Goal: Task Accomplishment & Management: Manage account settings

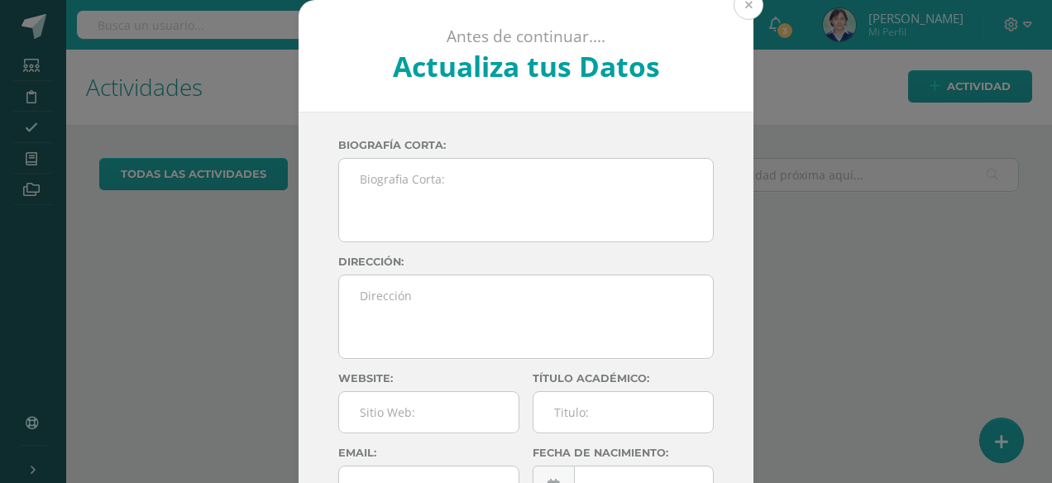
click at [745, 10] on button at bounding box center [748, 5] width 30 height 30
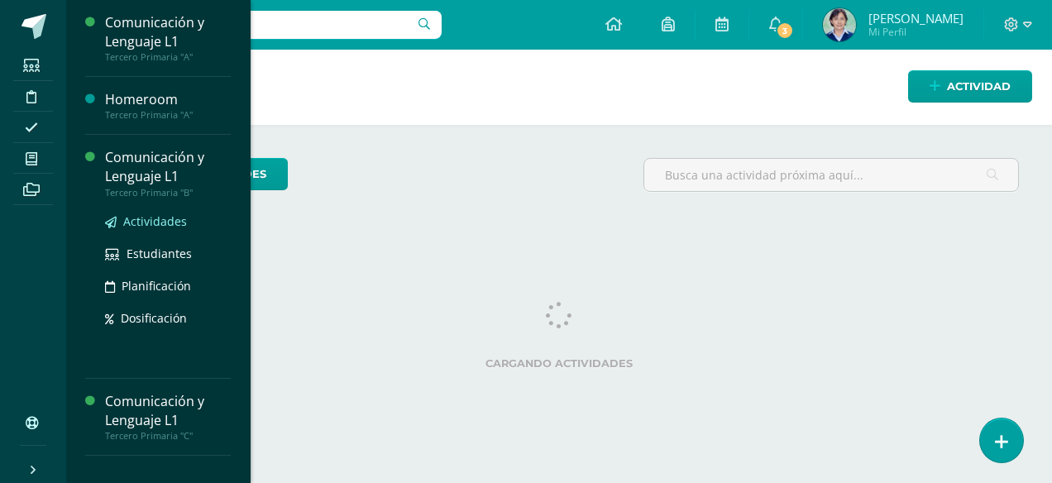
click at [149, 222] on span "Actividades" at bounding box center [155, 221] width 64 height 16
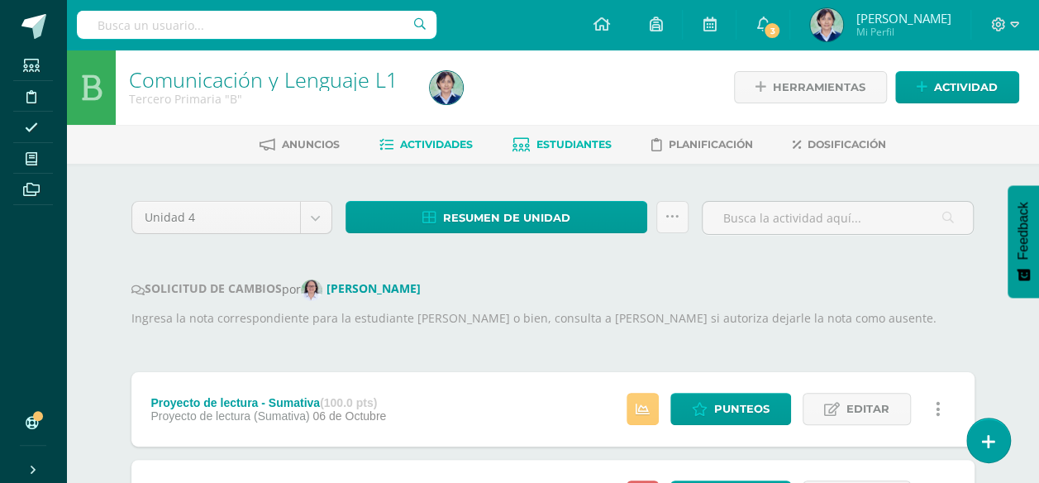
click at [578, 144] on span "Estudiantes" at bounding box center [574, 144] width 75 height 12
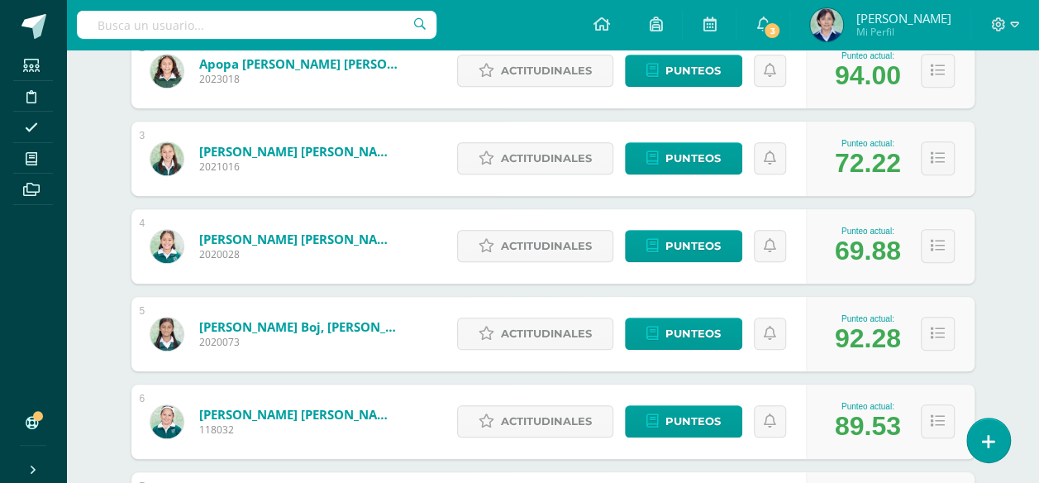
scroll to position [496, 0]
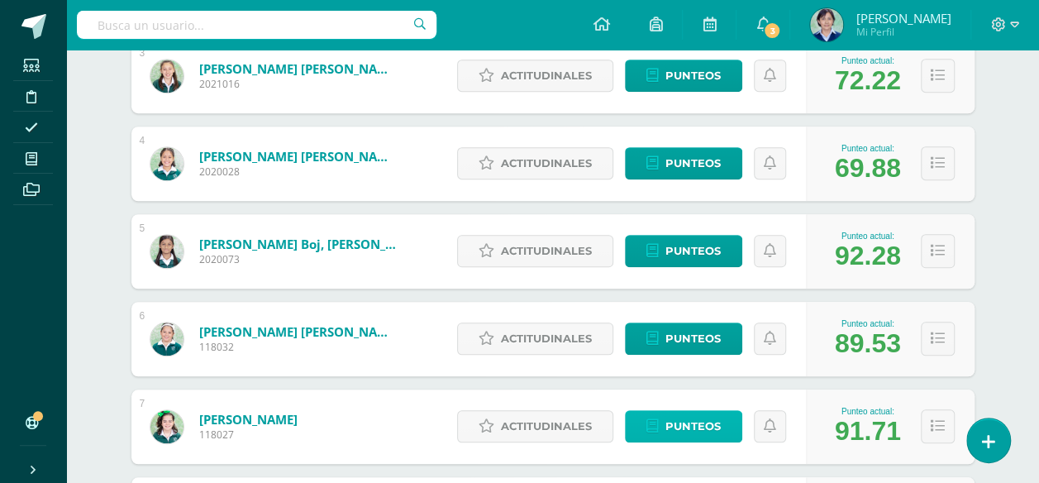
click at [688, 424] on span "Punteos" at bounding box center [693, 426] width 55 height 31
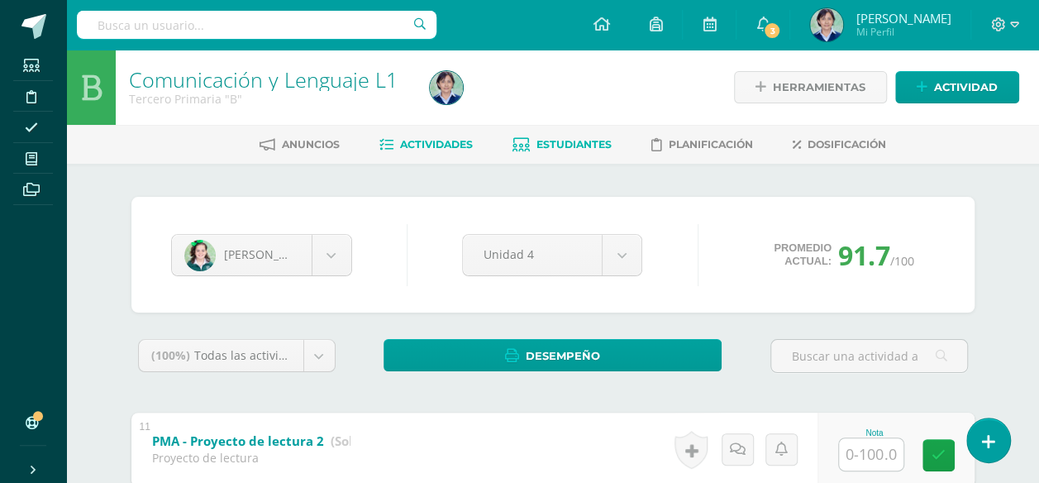
click at [418, 146] on span "Actividades" at bounding box center [436, 144] width 73 height 12
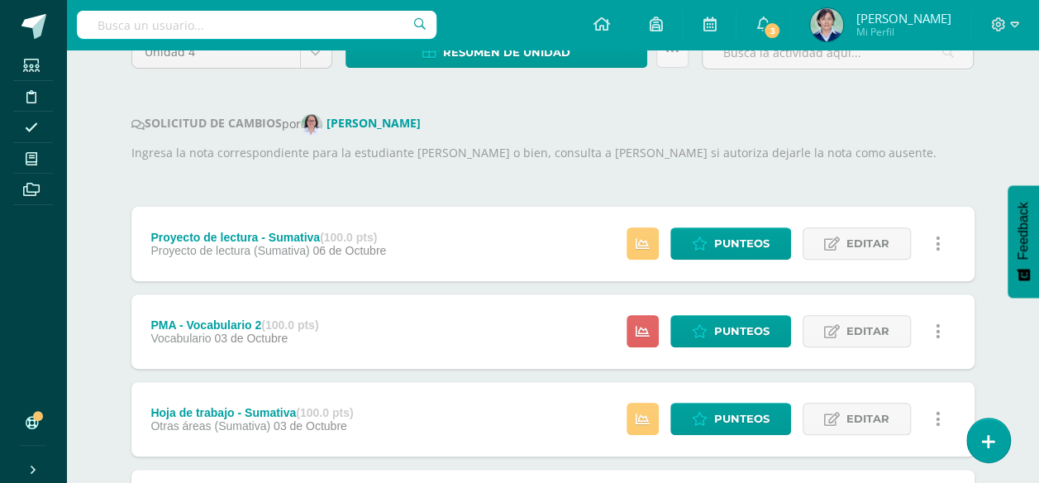
scroll to position [331, 0]
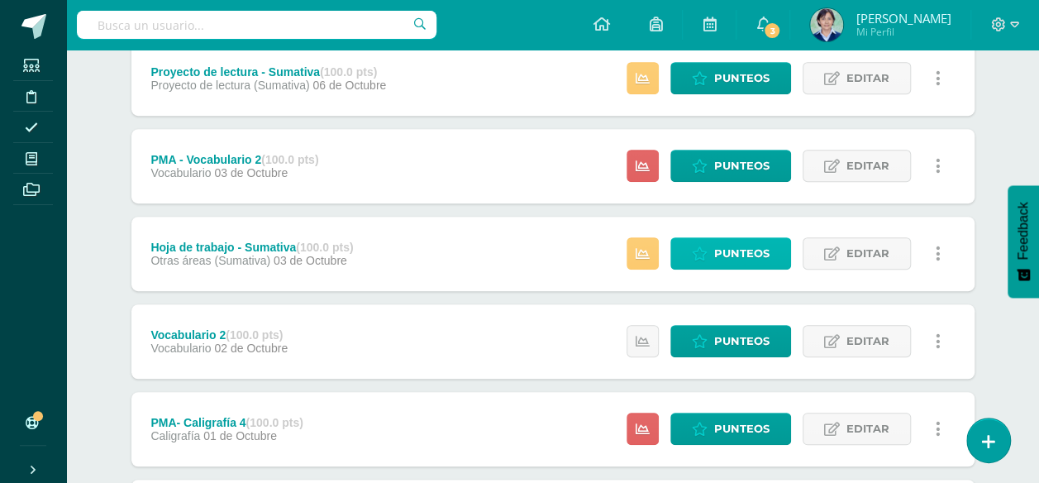
click at [741, 255] on span "Punteos" at bounding box center [741, 253] width 55 height 31
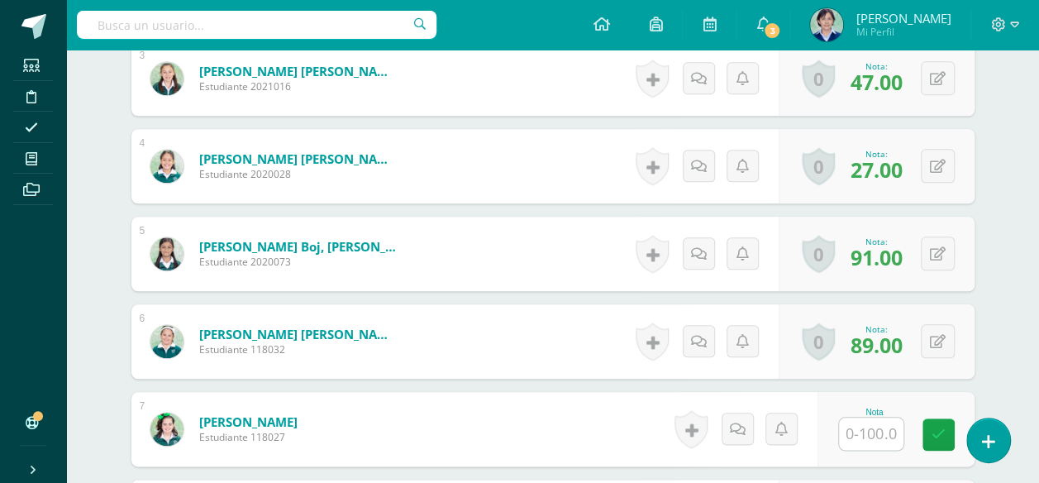
scroll to position [807, 0]
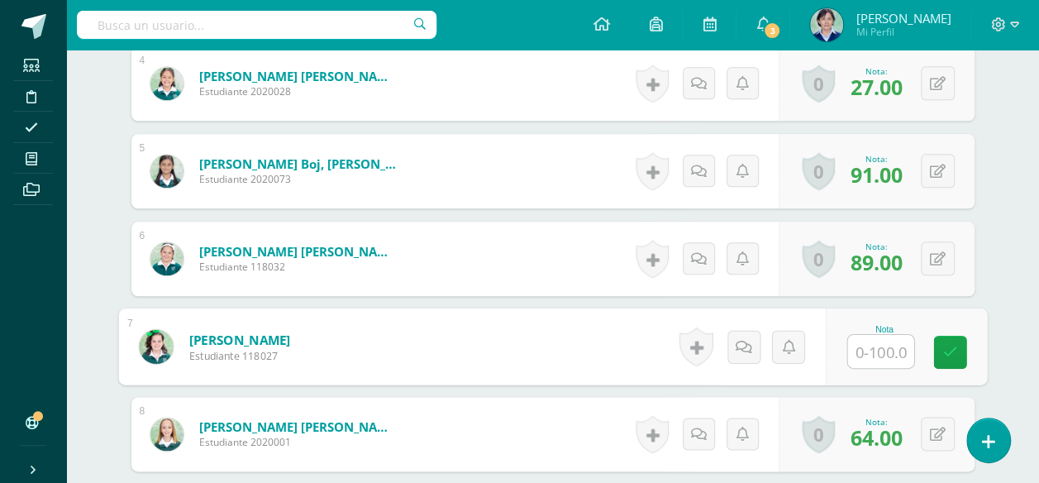
click at [882, 343] on input "text" at bounding box center [881, 351] width 66 height 33
type input "92"
click at [948, 346] on icon at bounding box center [950, 351] width 15 height 14
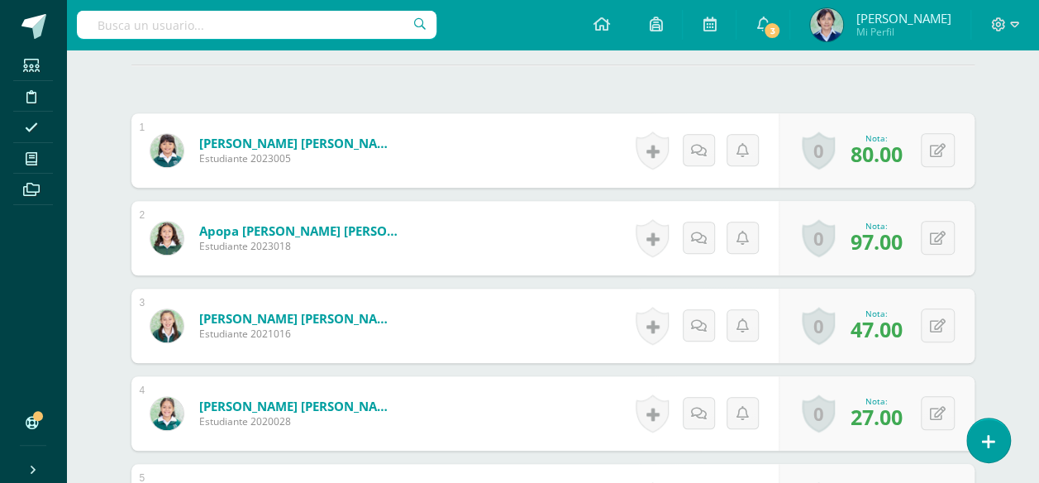
scroll to position [0, 0]
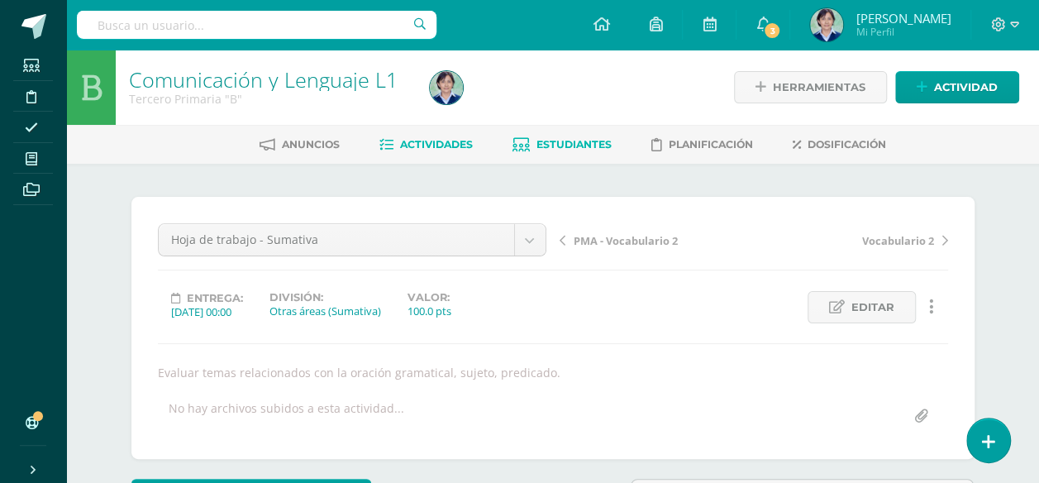
click at [549, 145] on span "Estudiantes" at bounding box center [574, 144] width 75 height 12
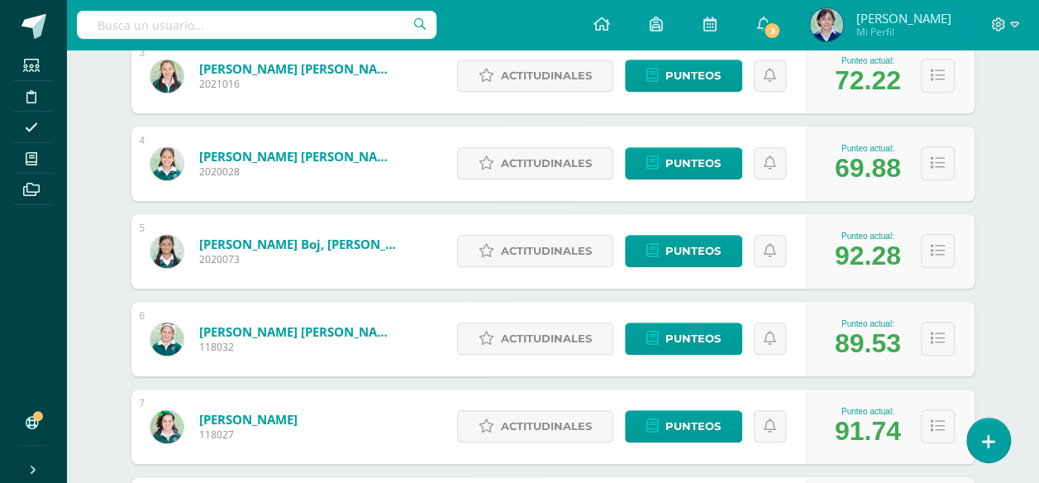
scroll to position [579, 0]
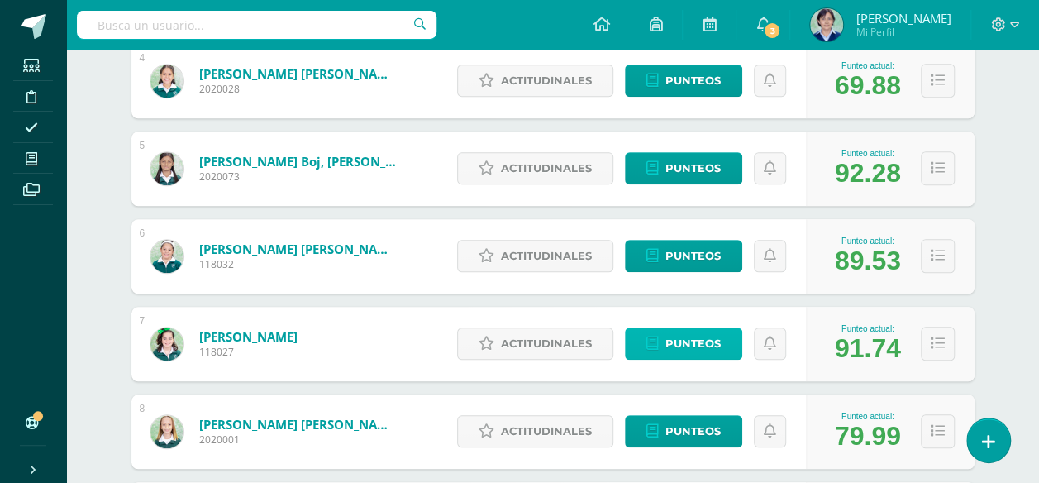
click at [694, 338] on span "Punteos" at bounding box center [693, 343] width 55 height 31
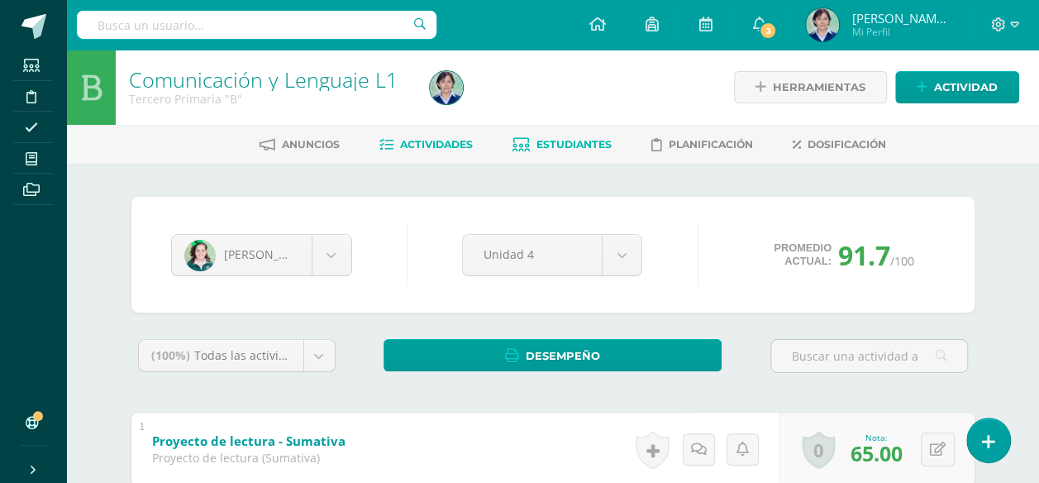
click at [432, 146] on span "Actividades" at bounding box center [436, 144] width 73 height 12
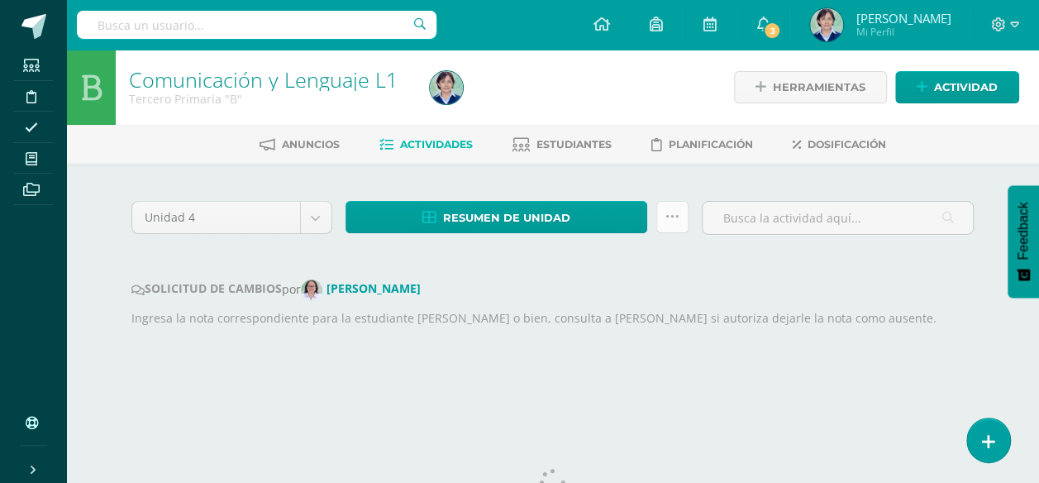
click at [675, 217] on icon at bounding box center [673, 217] width 14 height 14
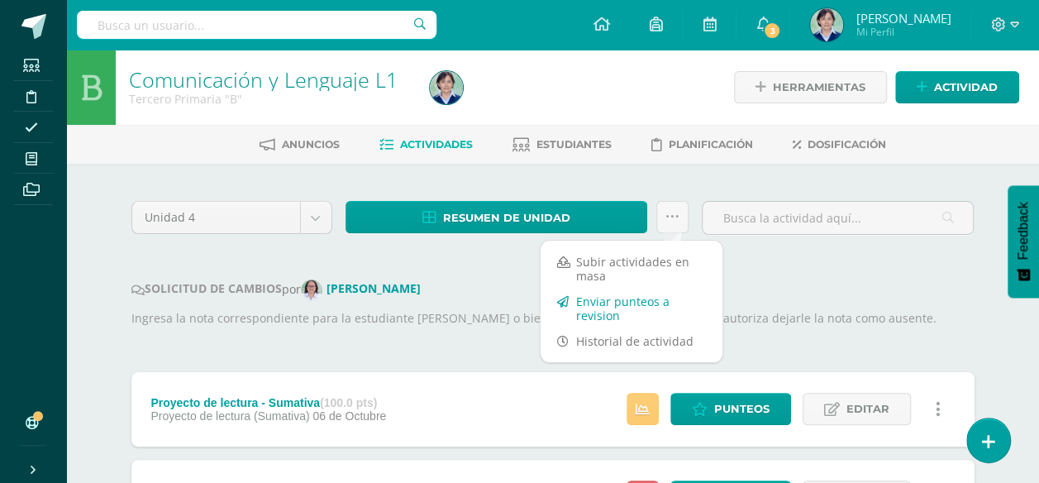
click at [604, 303] on link "Enviar punteos a revision" at bounding box center [632, 309] width 182 height 40
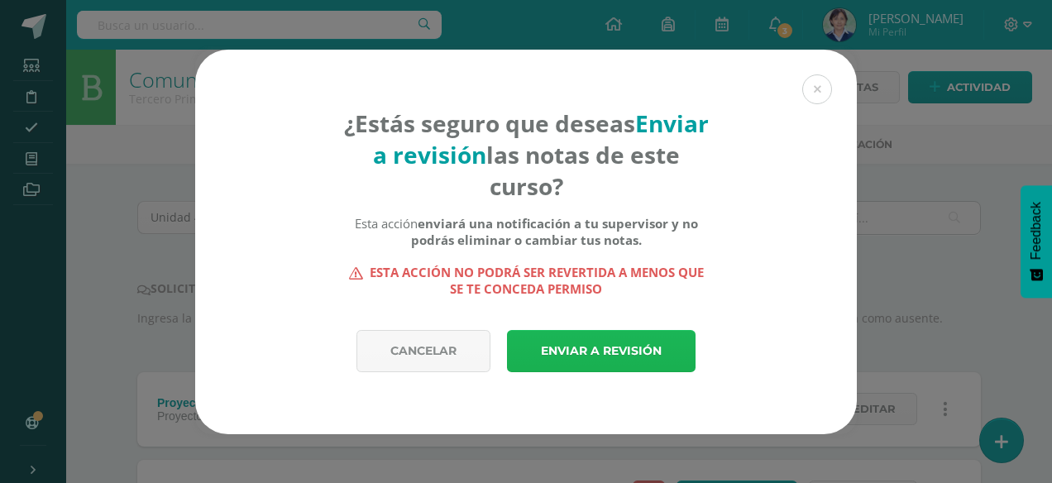
click at [604, 348] on link "Enviar a revisión" at bounding box center [601, 351] width 189 height 42
